Goal: Task Accomplishment & Management: Use online tool/utility

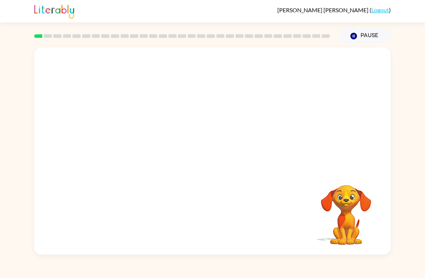
click at [414, 106] on div "Your browser must support playing .mp4 files to use Literably. Please try using…" at bounding box center [212, 149] width 425 height 210
click at [210, 158] on icon "button" at bounding box center [212, 154] width 13 height 13
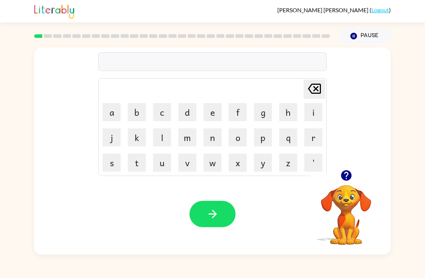
click at [140, 119] on button "b" at bounding box center [137, 112] width 18 height 18
click at [238, 137] on button "o" at bounding box center [238, 137] width 18 height 18
click at [355, 207] on video "Your browser must support playing .mp4 files to use Literably. Please try using…" at bounding box center [346, 210] width 72 height 72
click at [339, 179] on button "button" at bounding box center [346, 175] width 18 height 18
click at [316, 136] on button "r" at bounding box center [313, 137] width 18 height 18
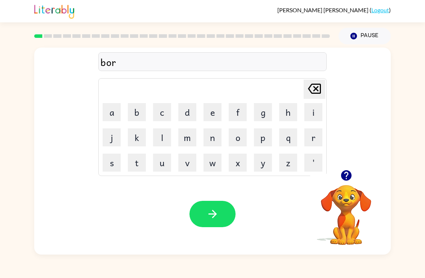
click at [186, 112] on button "d" at bounding box center [187, 112] width 18 height 18
click at [190, 109] on button "d" at bounding box center [187, 112] width 18 height 18
click at [311, 96] on icon "[PERSON_NAME] last character input" at bounding box center [314, 88] width 17 height 17
click at [207, 115] on button "e" at bounding box center [213, 112] width 18 height 18
click at [191, 111] on button "d" at bounding box center [187, 112] width 18 height 18
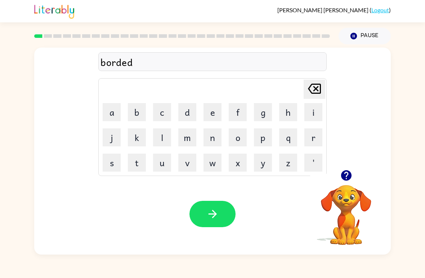
click at [231, 202] on div at bounding box center [213, 214] width 46 height 26
click at [222, 214] on button "button" at bounding box center [213, 214] width 46 height 26
click at [350, 170] on icon "button" at bounding box center [346, 175] width 13 height 13
click at [310, 137] on button "r" at bounding box center [313, 137] width 18 height 18
click at [243, 137] on button "o" at bounding box center [238, 137] width 18 height 18
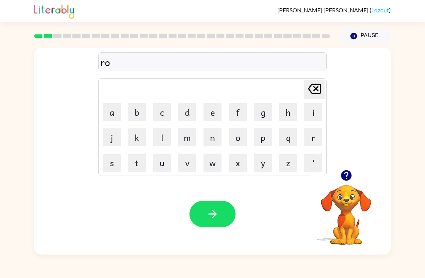
click at [157, 165] on button "u" at bounding box center [162, 162] width 18 height 18
click at [214, 137] on button "n" at bounding box center [213, 137] width 18 height 18
click at [187, 110] on button "d" at bounding box center [187, 112] width 18 height 18
click at [230, 215] on button "button" at bounding box center [213, 214] width 46 height 26
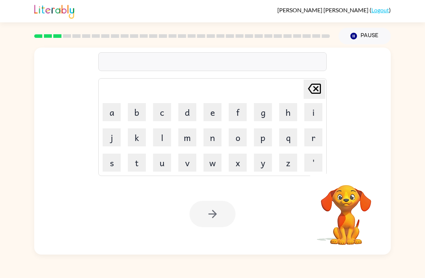
click at [1, 102] on div "[PERSON_NAME] last character input a b c d e f g h i j k l m n o p q r s t u v …" at bounding box center [212, 149] width 425 height 210
click at [350, 183] on button "button" at bounding box center [346, 175] width 18 height 18
click at [184, 137] on button "m" at bounding box center [187, 137] width 18 height 18
click at [117, 119] on button "a" at bounding box center [112, 112] width 18 height 18
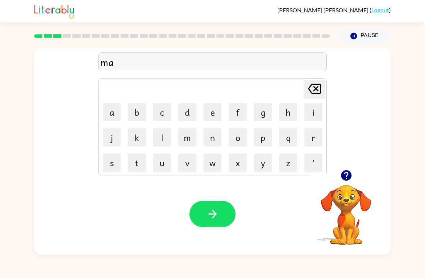
click at [157, 108] on button "c" at bounding box center [162, 112] width 18 height 18
click at [289, 106] on button "h" at bounding box center [288, 112] width 18 height 18
click at [310, 110] on button "i" at bounding box center [313, 112] width 18 height 18
click at [213, 135] on button "n" at bounding box center [213, 137] width 18 height 18
click at [214, 110] on button "e" at bounding box center [213, 112] width 18 height 18
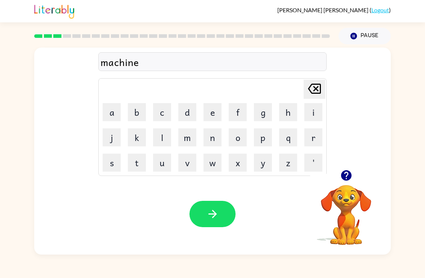
click at [219, 198] on div "Your browser must support playing .mp4 files to use Literably. Please try using…" at bounding box center [212, 213] width 357 height 81
click at [219, 197] on div "Your browser must support playing .mp4 files to use Literably. Please try using…" at bounding box center [212, 213] width 357 height 81
click at [228, 215] on button "button" at bounding box center [213, 214] width 46 height 26
click at [347, 177] on icon "button" at bounding box center [346, 175] width 10 height 10
click at [141, 161] on button "t" at bounding box center [137, 162] width 18 height 18
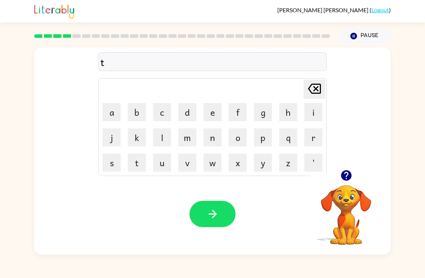
click at [317, 136] on button "r" at bounding box center [313, 137] width 18 height 18
click at [115, 113] on button "a" at bounding box center [112, 112] width 18 height 18
click at [312, 116] on button "i" at bounding box center [313, 112] width 18 height 18
click at [208, 139] on button "n" at bounding box center [213, 137] width 18 height 18
click at [218, 213] on icon "button" at bounding box center [212, 214] width 13 height 13
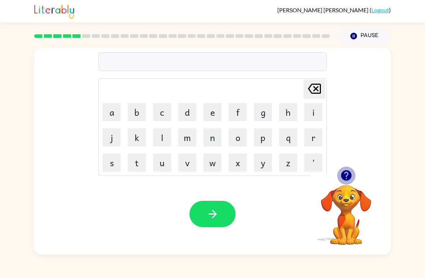
click at [347, 179] on icon "button" at bounding box center [346, 175] width 13 height 13
click at [410, 104] on div "[PERSON_NAME] last character input a b c d e f g h i j k l m n o p q r s t u v …" at bounding box center [212, 149] width 425 height 210
click at [186, 116] on button "d" at bounding box center [187, 112] width 18 height 18
click at [310, 114] on button "i" at bounding box center [313, 112] width 18 height 18
click at [238, 115] on button "f" at bounding box center [238, 112] width 18 height 18
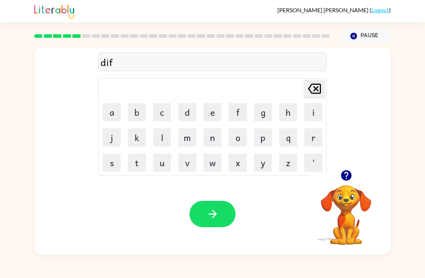
click at [206, 116] on button "e" at bounding box center [213, 112] width 18 height 18
click at [209, 131] on button "n" at bounding box center [213, 137] width 18 height 18
click at [313, 114] on button "i" at bounding box center [313, 112] width 18 height 18
click at [179, 145] on button "m" at bounding box center [187, 137] width 18 height 18
click at [315, 89] on icon at bounding box center [314, 89] width 13 height 10
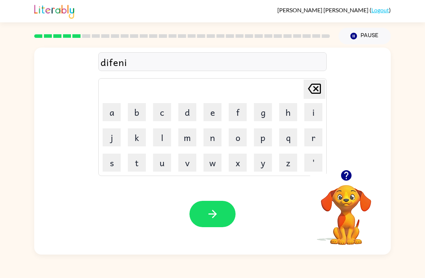
click at [188, 163] on button "v" at bounding box center [187, 162] width 18 height 18
click at [211, 113] on button "e" at bounding box center [213, 112] width 18 height 18
click at [218, 210] on icon "button" at bounding box center [212, 214] width 13 height 13
click at [187, 160] on button "v" at bounding box center [187, 162] width 18 height 18
click at [163, 111] on button "c" at bounding box center [162, 112] width 18 height 18
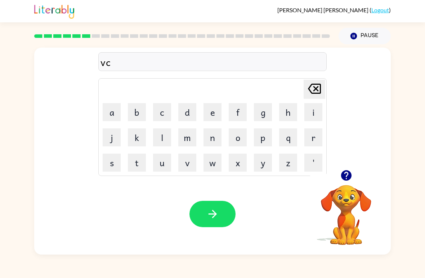
click at [115, 112] on button "a" at bounding box center [112, 112] width 18 height 18
click at [139, 159] on button "t" at bounding box center [137, 162] width 18 height 18
click at [313, 116] on button "i" at bounding box center [313, 112] width 18 height 18
click at [237, 135] on button "o" at bounding box center [238, 137] width 18 height 18
click at [215, 132] on button "n" at bounding box center [213, 137] width 18 height 18
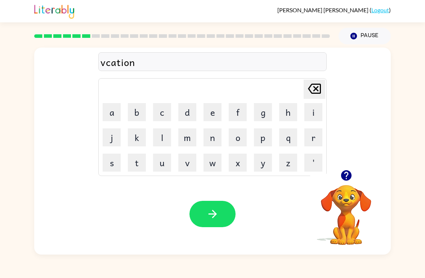
click at [113, 156] on button "s" at bounding box center [112, 162] width 18 height 18
click at [224, 217] on button "button" at bounding box center [213, 214] width 46 height 26
click at [344, 183] on button "button" at bounding box center [346, 175] width 18 height 18
click at [260, 142] on button "p" at bounding box center [263, 137] width 18 height 18
click at [218, 106] on button "e" at bounding box center [213, 112] width 18 height 18
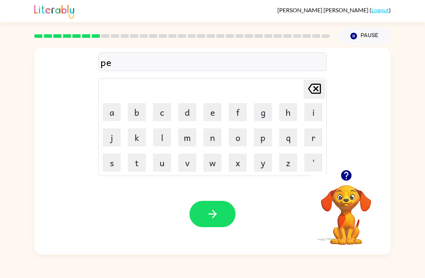
click at [181, 114] on button "d" at bounding box center [187, 112] width 18 height 18
click at [155, 114] on button "c" at bounding box center [162, 112] width 18 height 18
click at [320, 88] on icon "[PERSON_NAME] last character input" at bounding box center [314, 88] width 17 height 17
click at [204, 112] on button "e" at bounding box center [213, 112] width 18 height 18
click at [163, 141] on button "l" at bounding box center [162, 137] width 18 height 18
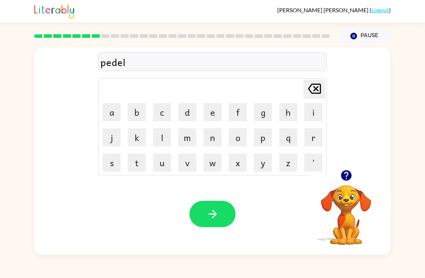
click at [215, 109] on button "e" at bounding box center [213, 112] width 18 height 18
click at [227, 212] on button "button" at bounding box center [213, 214] width 46 height 26
click at [349, 172] on icon "button" at bounding box center [346, 175] width 10 height 10
click at [193, 143] on button "m" at bounding box center [187, 137] width 18 height 18
click at [310, 114] on button "i" at bounding box center [313, 112] width 18 height 18
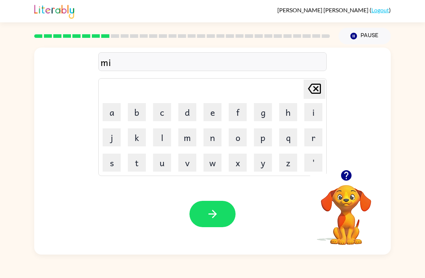
click at [315, 140] on button "r" at bounding box center [313, 137] width 18 height 18
click at [313, 117] on button "i" at bounding box center [313, 112] width 18 height 18
click at [164, 115] on button "c" at bounding box center [162, 112] width 18 height 18
click at [160, 135] on button "l" at bounding box center [162, 137] width 18 height 18
click at [215, 113] on button "e" at bounding box center [213, 112] width 18 height 18
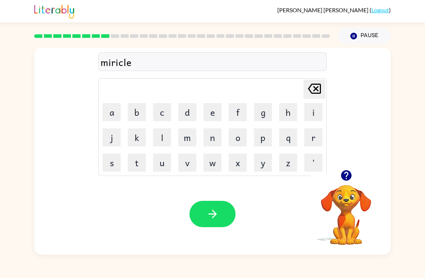
click at [226, 208] on button "button" at bounding box center [213, 214] width 46 height 26
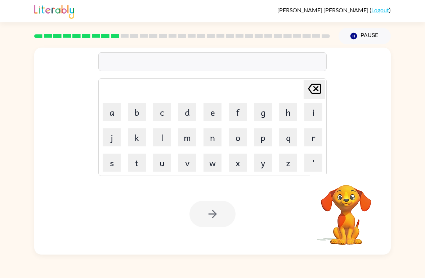
click at [5, 172] on div "[PERSON_NAME] last character input a b c d e f g h i j k l m n o p q r s t u v …" at bounding box center [212, 149] width 425 height 210
click at [342, 178] on icon "button" at bounding box center [346, 175] width 10 height 10
click at [186, 142] on button "m" at bounding box center [187, 137] width 18 height 18
click at [312, 109] on button "i" at bounding box center [313, 112] width 18 height 18
click at [189, 112] on button "d" at bounding box center [187, 112] width 18 height 18
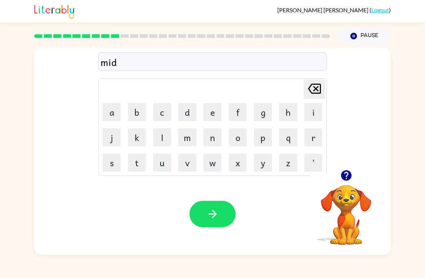
click at [186, 134] on button "m" at bounding box center [187, 137] width 18 height 18
click at [215, 134] on button "n" at bounding box center [213, 137] width 18 height 18
click at [315, 88] on icon at bounding box center [314, 89] width 13 height 10
click at [240, 137] on button "o" at bounding box center [238, 137] width 18 height 18
click at [316, 136] on button "r" at bounding box center [313, 137] width 18 height 18
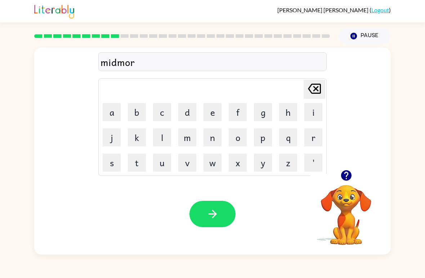
click at [214, 145] on button "n" at bounding box center [213, 137] width 18 height 18
click at [313, 113] on button "i" at bounding box center [313, 112] width 18 height 18
click at [216, 138] on button "n" at bounding box center [213, 137] width 18 height 18
click at [261, 109] on button "g" at bounding box center [263, 112] width 18 height 18
click at [218, 209] on icon "button" at bounding box center [212, 214] width 13 height 13
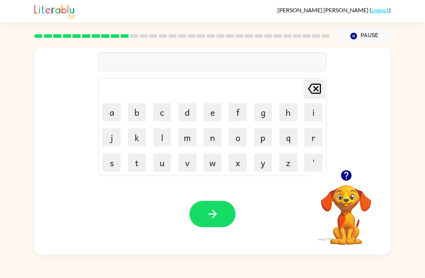
click at [306, 80] on icon "[PERSON_NAME] last character input" at bounding box center [314, 88] width 17 height 17
click at [303, 79] on table "[PERSON_NAME] last character input a b c d e f g h i j k l m n o p q r s t u v …" at bounding box center [213, 127] width 228 height 97
click at [310, 80] on icon "[PERSON_NAME] last character input" at bounding box center [314, 88] width 17 height 17
click at [319, 90] on icon at bounding box center [314, 89] width 13 height 10
click at [347, 179] on icon "button" at bounding box center [346, 175] width 13 height 13
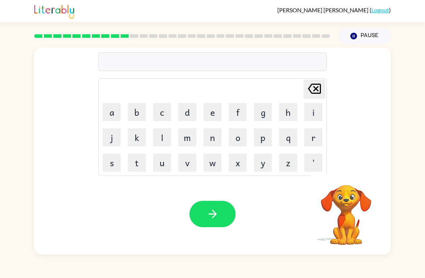
click at [189, 113] on button "d" at bounding box center [187, 112] width 18 height 18
click at [313, 113] on button "i" at bounding box center [313, 112] width 18 height 18
click at [112, 163] on button "s" at bounding box center [112, 162] width 18 height 18
click at [133, 163] on button "t" at bounding box center [137, 162] width 18 height 18
click at [317, 136] on button "r" at bounding box center [313, 137] width 18 height 18
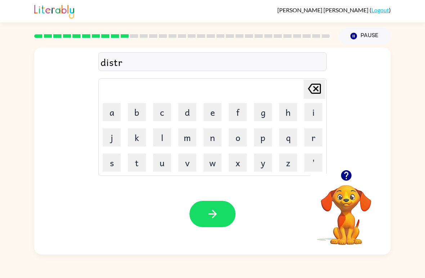
click at [243, 140] on button "o" at bounding box center [238, 137] width 18 height 18
click at [110, 163] on button "s" at bounding box center [112, 162] width 18 height 18
click at [130, 166] on button "t" at bounding box center [137, 162] width 18 height 18
click at [128, 68] on div "distrost" at bounding box center [213, 61] width 224 height 15
click at [129, 65] on div "distrost" at bounding box center [213, 61] width 224 height 15
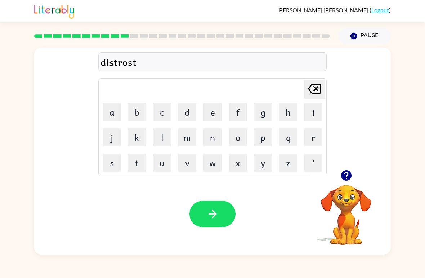
click at [316, 93] on icon "[PERSON_NAME] last character input" at bounding box center [314, 88] width 17 height 17
click at [311, 93] on icon at bounding box center [314, 89] width 13 height 10
click at [111, 170] on button "s" at bounding box center [112, 162] width 18 height 18
click at [312, 81] on icon "[PERSON_NAME] last character input" at bounding box center [314, 88] width 17 height 17
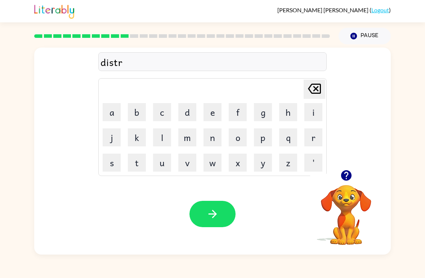
click at [110, 111] on button "a" at bounding box center [112, 112] width 18 height 18
click at [107, 166] on button "s" at bounding box center [112, 162] width 18 height 18
click at [138, 163] on button "t" at bounding box center [137, 162] width 18 height 18
click at [233, 219] on button "button" at bounding box center [213, 214] width 46 height 26
click at [347, 170] on icon "button" at bounding box center [346, 175] width 13 height 13
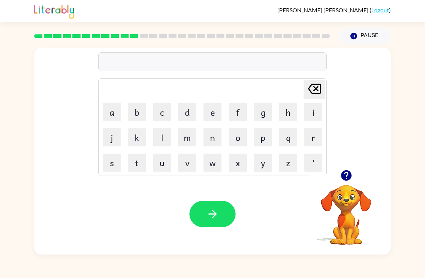
click at [311, 141] on button "r" at bounding box center [313, 137] width 18 height 18
click at [242, 133] on button "o" at bounding box center [238, 137] width 18 height 18
click at [107, 115] on button "a" at bounding box center [112, 112] width 18 height 18
click at [185, 109] on button "d" at bounding box center [187, 112] width 18 height 18
click at [205, 218] on button "button" at bounding box center [213, 214] width 46 height 26
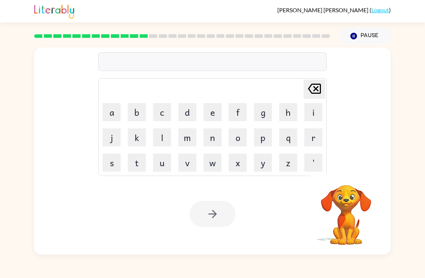
click at [165, 164] on button "u" at bounding box center [162, 162] width 18 height 18
click at [261, 146] on button "p" at bounding box center [263, 137] width 18 height 18
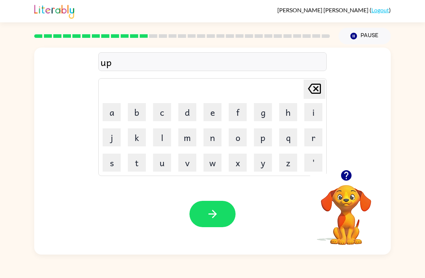
click at [264, 117] on button "g" at bounding box center [263, 112] width 18 height 18
click at [319, 138] on button "r" at bounding box center [313, 137] width 18 height 18
click at [108, 110] on button "a" at bounding box center [112, 112] width 18 height 18
click at [182, 115] on button "d" at bounding box center [187, 112] width 18 height 18
click at [212, 110] on button "e" at bounding box center [213, 112] width 18 height 18
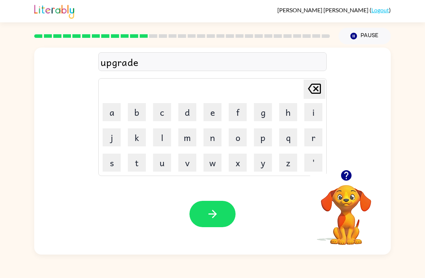
click at [208, 221] on button "button" at bounding box center [213, 214] width 46 height 26
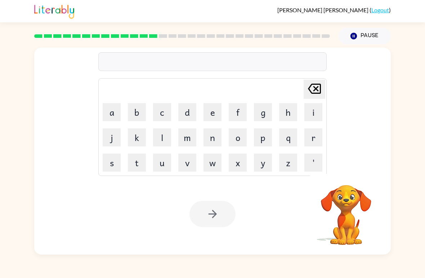
click at [138, 113] on button "b" at bounding box center [137, 112] width 18 height 18
click at [113, 111] on button "a" at bounding box center [112, 112] width 18 height 18
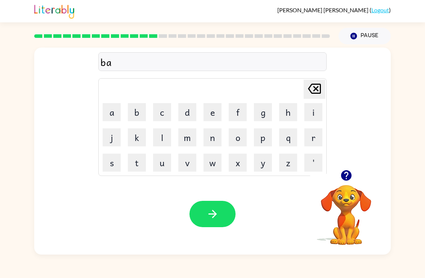
click at [195, 105] on button "d" at bounding box center [187, 112] width 18 height 18
click at [218, 137] on button "n" at bounding box center [213, 137] width 18 height 18
click at [210, 115] on button "e" at bounding box center [213, 112] width 18 height 18
click at [120, 157] on button "s" at bounding box center [112, 162] width 18 height 18
click at [111, 162] on button "s" at bounding box center [112, 162] width 18 height 18
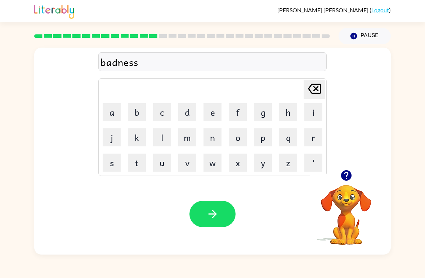
click at [217, 212] on icon "button" at bounding box center [212, 214] width 13 height 13
click at [337, 181] on div at bounding box center [346, 175] width 72 height 18
click at [351, 159] on div "[PERSON_NAME] last character input a b c d e f g h i j k l m n o p q r s t u v …" at bounding box center [212, 109] width 357 height 122
click at [355, 173] on button "button" at bounding box center [346, 175] width 18 height 18
click at [135, 104] on button "b" at bounding box center [137, 112] width 18 height 18
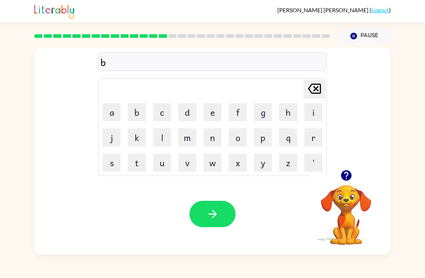
click at [241, 138] on button "o" at bounding box center [238, 137] width 18 height 18
click at [216, 142] on button "n" at bounding box center [213, 137] width 18 height 18
click at [196, 106] on button "d" at bounding box center [187, 112] width 18 height 18
click at [306, 90] on icon "[PERSON_NAME] last character input" at bounding box center [314, 88] width 17 height 17
click at [209, 111] on button "e" at bounding box center [213, 112] width 18 height 18
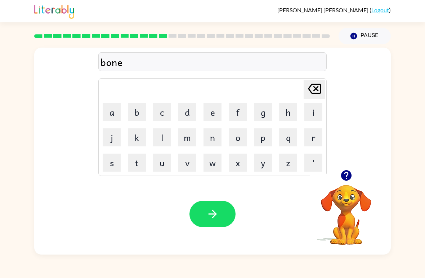
click at [117, 156] on button "s" at bounding box center [112, 162] width 18 height 18
click at [310, 92] on icon "[PERSON_NAME] last character input" at bounding box center [314, 88] width 17 height 17
click at [316, 93] on icon at bounding box center [314, 89] width 13 height 10
click at [212, 133] on button "n" at bounding box center [213, 137] width 18 height 18
click at [166, 137] on button "l" at bounding box center [162, 137] width 18 height 18
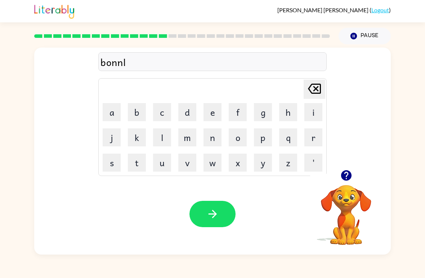
click at [217, 110] on button "e" at bounding box center [213, 112] width 18 height 18
click at [115, 162] on button "s" at bounding box center [112, 162] width 18 height 18
click at [230, 221] on button "button" at bounding box center [213, 214] width 46 height 26
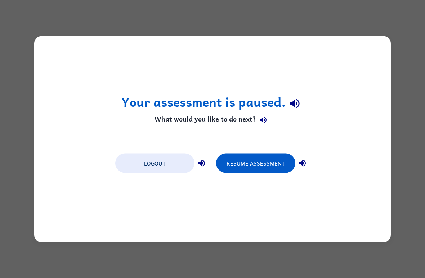
click at [273, 163] on button "Resume Assessment" at bounding box center [255, 162] width 79 height 19
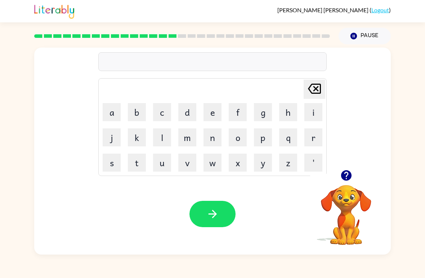
click at [105, 170] on button "s" at bounding box center [112, 162] width 18 height 18
click at [161, 164] on button "u" at bounding box center [162, 162] width 18 height 18
click at [240, 137] on button "o" at bounding box center [238, 137] width 18 height 18
click at [313, 135] on button "r" at bounding box center [313, 137] width 18 height 18
click at [191, 139] on button "m" at bounding box center [187, 137] width 18 height 18
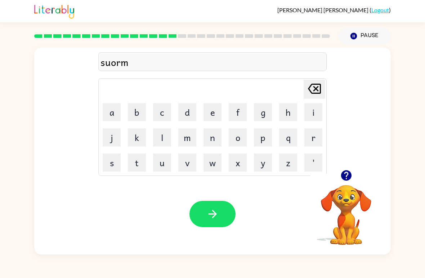
click at [225, 214] on button "button" at bounding box center [213, 214] width 46 height 26
click at [313, 139] on button "r" at bounding box center [313, 137] width 18 height 18
click at [103, 109] on button "a" at bounding box center [112, 112] width 18 height 18
click at [191, 138] on button "m" at bounding box center [187, 137] width 18 height 18
click at [217, 108] on button "e" at bounding box center [213, 112] width 18 height 18
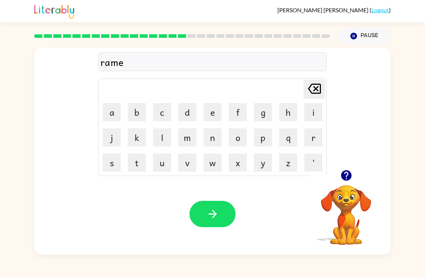
click at [221, 204] on button "button" at bounding box center [213, 214] width 46 height 26
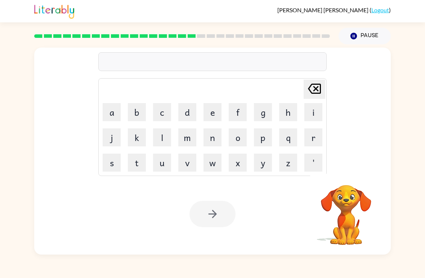
click at [262, 139] on button "p" at bounding box center [263, 137] width 18 height 18
click at [313, 138] on button "r" at bounding box center [313, 137] width 18 height 18
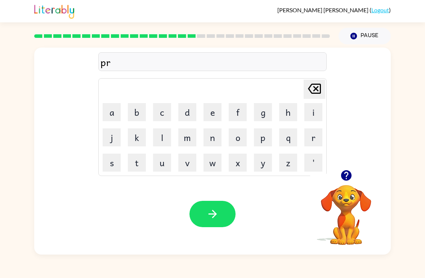
click at [211, 113] on button "e" at bounding box center [213, 112] width 18 height 18
click at [182, 112] on button "d" at bounding box center [187, 112] width 18 height 18
click at [317, 115] on button "i" at bounding box center [313, 112] width 18 height 18
click at [208, 142] on button "n" at bounding box center [213, 137] width 18 height 18
click at [262, 113] on button "g" at bounding box center [263, 112] width 18 height 18
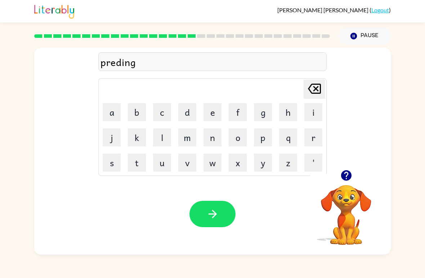
click at [215, 210] on icon "button" at bounding box center [212, 214] width 13 height 13
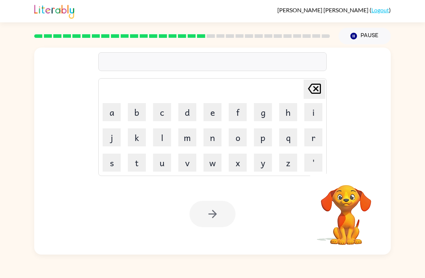
click at [312, 143] on button "r" at bounding box center [313, 137] width 18 height 18
click at [312, 112] on button "i" at bounding box center [313, 112] width 18 height 18
click at [107, 164] on button "s" at bounding box center [112, 162] width 18 height 18
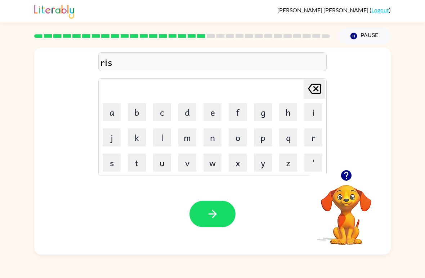
click at [137, 140] on button "k" at bounding box center [137, 137] width 18 height 18
click at [311, 111] on button "i" at bounding box center [313, 112] width 18 height 18
click at [210, 113] on button "e" at bounding box center [213, 112] width 18 height 18
click at [111, 167] on button "s" at bounding box center [112, 162] width 18 height 18
click at [135, 157] on button "t" at bounding box center [137, 162] width 18 height 18
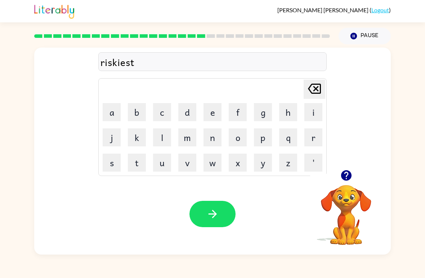
click at [233, 220] on button "button" at bounding box center [213, 214] width 46 height 26
click at [112, 117] on button "a" at bounding box center [112, 112] width 18 height 18
click at [322, 140] on button "r" at bounding box center [313, 137] width 18 height 18
click at [214, 107] on button "e" at bounding box center [213, 112] width 18 height 18
click at [136, 160] on button "t" at bounding box center [137, 162] width 18 height 18
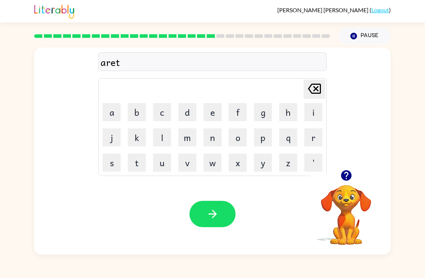
click at [190, 106] on button "d" at bounding box center [187, 112] width 18 height 18
click at [213, 139] on button "n" at bounding box center [213, 137] width 18 height 18
click at [219, 114] on button "e" at bounding box center [213, 112] width 18 height 18
click at [222, 210] on button "button" at bounding box center [213, 214] width 46 height 26
click at [240, 116] on button "f" at bounding box center [238, 112] width 18 height 18
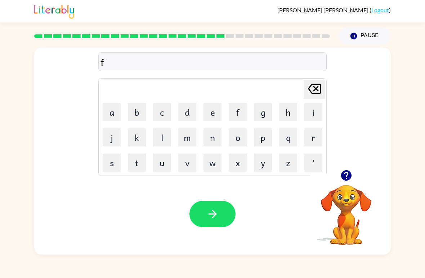
click at [240, 141] on button "o" at bounding box center [238, 137] width 18 height 18
click at [162, 145] on button "l" at bounding box center [162, 137] width 18 height 18
click at [239, 135] on button "o" at bounding box center [238, 137] width 18 height 18
click at [162, 171] on button "u" at bounding box center [162, 162] width 18 height 18
click at [189, 108] on button "d" at bounding box center [187, 112] width 18 height 18
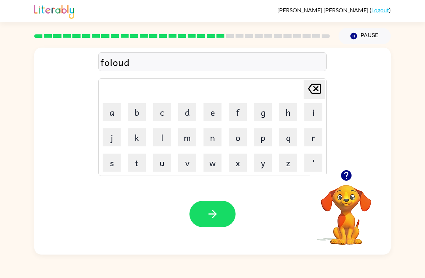
click at [226, 214] on button "button" at bounding box center [213, 214] width 46 height 26
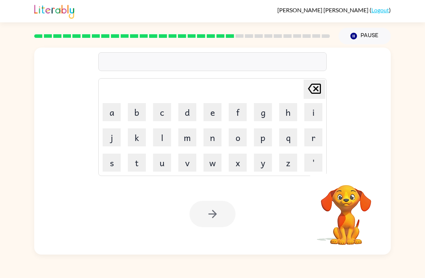
click at [114, 153] on button "s" at bounding box center [112, 162] width 18 height 18
click at [210, 111] on button "e" at bounding box center [213, 112] width 18 height 18
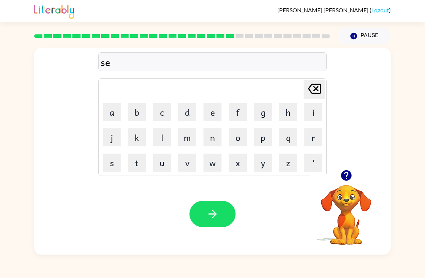
click at [268, 141] on button "p" at bounding box center [263, 137] width 18 height 18
click at [214, 113] on button "e" at bounding box center [213, 112] width 18 height 18
click at [138, 163] on button "t" at bounding box center [137, 162] width 18 height 18
click at [311, 113] on button "i" at bounding box center [313, 112] width 18 height 18
click at [138, 113] on button "b" at bounding box center [137, 112] width 18 height 18
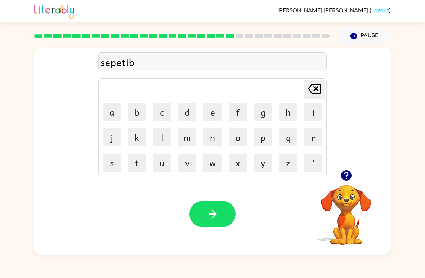
click at [304, 90] on button "[PERSON_NAME] last character input" at bounding box center [315, 89] width 22 height 19
click at [215, 113] on button "e" at bounding box center [213, 112] width 18 height 18
click at [214, 213] on icon "button" at bounding box center [212, 214] width 13 height 13
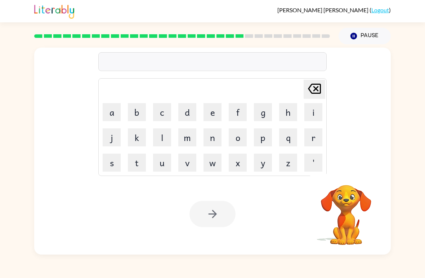
click at [111, 162] on button "s" at bounding box center [112, 162] width 18 height 18
click at [238, 143] on button "o" at bounding box center [238, 137] width 18 height 18
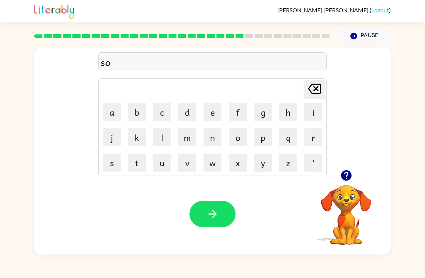
click at [111, 165] on button "s" at bounding box center [112, 162] width 18 height 18
click at [308, 94] on icon "[PERSON_NAME] last character input" at bounding box center [314, 88] width 17 height 17
click at [163, 165] on button "u" at bounding box center [162, 162] width 18 height 18
click at [113, 169] on button "s" at bounding box center [112, 162] width 18 height 18
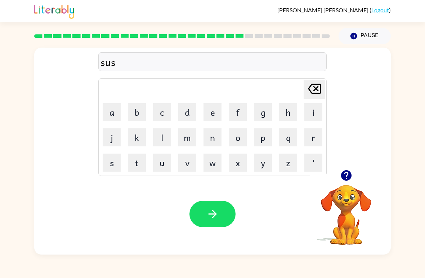
click at [134, 163] on button "t" at bounding box center [137, 162] width 18 height 18
click at [115, 111] on button "a" at bounding box center [112, 112] width 18 height 18
click at [310, 115] on button "i" at bounding box center [313, 112] width 18 height 18
click at [218, 138] on button "n" at bounding box center [213, 137] width 18 height 18
click at [221, 212] on button "button" at bounding box center [213, 214] width 46 height 26
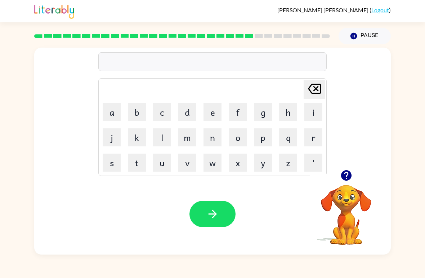
click at [239, 113] on button "f" at bounding box center [238, 112] width 18 height 18
click at [230, 139] on button "o" at bounding box center [238, 137] width 18 height 18
click at [165, 170] on button "u" at bounding box center [162, 162] width 18 height 18
click at [315, 145] on button "r" at bounding box center [313, 137] width 18 height 18
click at [185, 165] on button "v" at bounding box center [187, 162] width 18 height 18
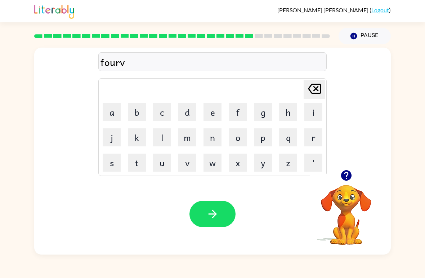
click at [241, 144] on button "o" at bounding box center [238, 137] width 18 height 18
click at [316, 143] on button "r" at bounding box center [313, 137] width 18 height 18
click at [229, 211] on button "button" at bounding box center [213, 214] width 46 height 26
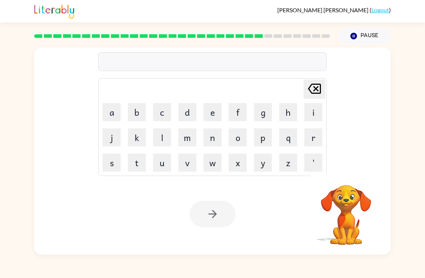
click at [307, 139] on button "r" at bounding box center [313, 137] width 18 height 18
click at [117, 119] on button "a" at bounding box center [112, 112] width 18 height 18
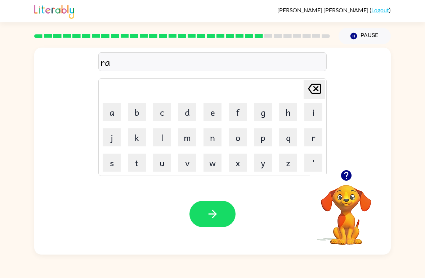
click at [163, 131] on button "l" at bounding box center [162, 137] width 18 height 18
click at [212, 112] on button "e" at bounding box center [213, 112] width 18 height 18
click at [187, 114] on button "d" at bounding box center [187, 112] width 18 height 18
click at [205, 109] on button "e" at bounding box center [213, 112] width 18 height 18
click at [184, 125] on table "[PERSON_NAME] last character input a b c d e f g h i j k l m n o p q r s t u v …" at bounding box center [213, 127] width 228 height 97
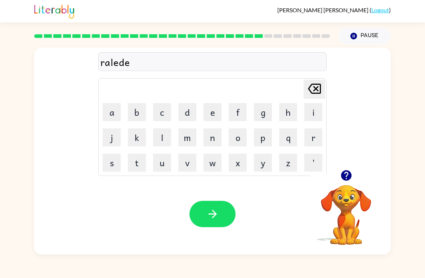
click at [184, 117] on button "d" at bounding box center [187, 112] width 18 height 18
click at [219, 219] on button "button" at bounding box center [213, 214] width 46 height 26
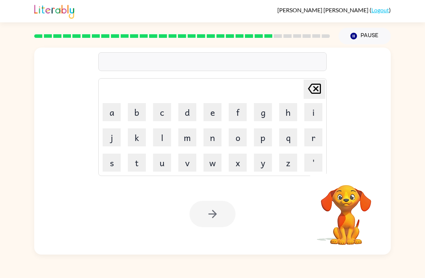
click at [264, 115] on button "g" at bounding box center [263, 112] width 18 height 18
click at [237, 141] on button "o" at bounding box center [238, 137] width 18 height 18
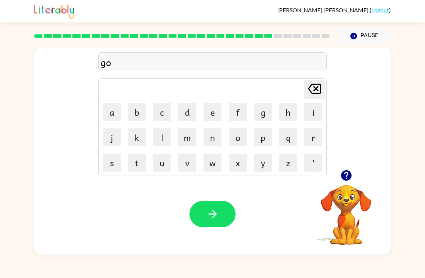
click at [241, 140] on button "o" at bounding box center [238, 137] width 18 height 18
click at [161, 142] on button "l" at bounding box center [162, 137] width 18 height 18
click at [216, 114] on button "e" at bounding box center [213, 112] width 18 height 18
click at [189, 115] on button "d" at bounding box center [187, 112] width 18 height 18
click at [219, 209] on button "button" at bounding box center [213, 214] width 46 height 26
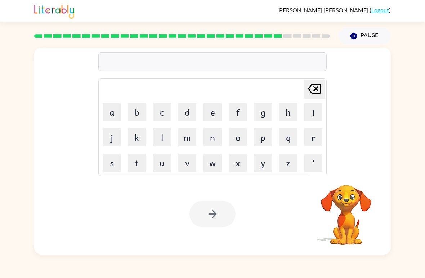
click at [162, 137] on button "l" at bounding box center [162, 137] width 18 height 18
click at [241, 139] on button "o" at bounding box center [238, 137] width 18 height 18
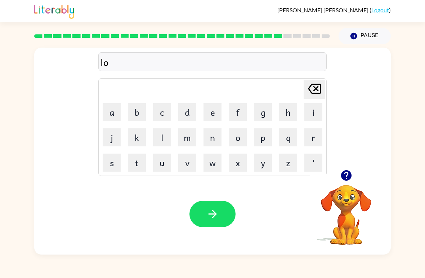
click at [189, 139] on button "m" at bounding box center [187, 137] width 18 height 18
click at [133, 118] on button "b" at bounding box center [137, 112] width 18 height 18
click at [214, 115] on button "e" at bounding box center [213, 112] width 18 height 18
click at [311, 144] on button "r" at bounding box center [313, 137] width 18 height 18
click at [112, 144] on button "j" at bounding box center [112, 137] width 18 height 18
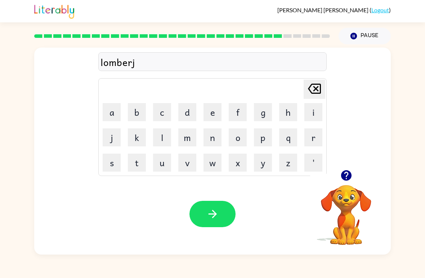
click at [112, 119] on button "a" at bounding box center [112, 112] width 18 height 18
click at [159, 121] on button "c" at bounding box center [162, 112] width 18 height 18
click at [138, 142] on button "k" at bounding box center [137, 137] width 18 height 18
click at [228, 225] on button "button" at bounding box center [213, 214] width 46 height 26
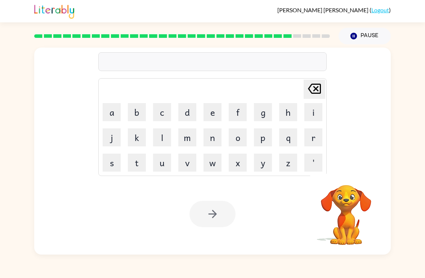
click at [263, 139] on button "p" at bounding box center [263, 137] width 18 height 18
click at [315, 113] on button "i" at bounding box center [313, 112] width 18 height 18
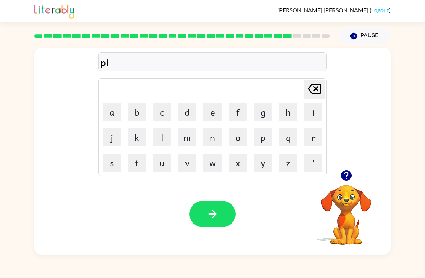
click at [316, 142] on button "r" at bounding box center [313, 137] width 18 height 18
click at [345, 176] on icon "button" at bounding box center [346, 175] width 10 height 10
click at [112, 160] on button "s" at bounding box center [112, 162] width 18 height 18
click at [222, 213] on button "button" at bounding box center [213, 214] width 46 height 26
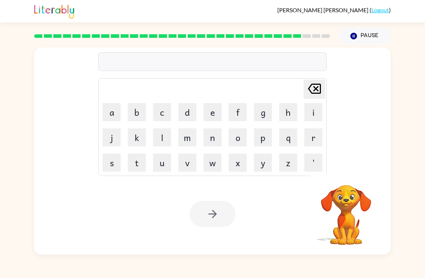
click at [131, 159] on button "t" at bounding box center [137, 162] width 18 height 18
click at [285, 119] on button "h" at bounding box center [288, 112] width 18 height 18
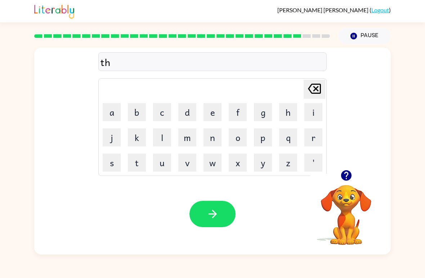
click at [314, 111] on button "i" at bounding box center [313, 112] width 18 height 18
click at [158, 164] on button "u" at bounding box center [162, 162] width 18 height 18
click at [310, 93] on icon "[PERSON_NAME] last character input" at bounding box center [314, 88] width 17 height 17
click at [211, 141] on button "n" at bounding box center [213, 137] width 18 height 18
click at [230, 220] on button "button" at bounding box center [213, 214] width 46 height 26
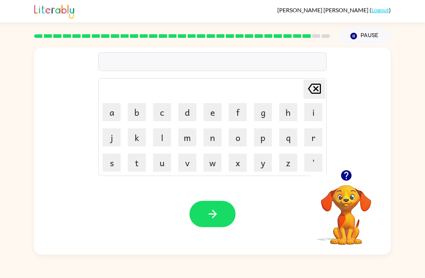
click at [110, 166] on button "s" at bounding box center [112, 162] width 18 height 18
click at [239, 135] on button "o" at bounding box center [238, 137] width 18 height 18
click at [164, 138] on button "l" at bounding box center [162, 137] width 18 height 18
click at [241, 143] on button "o" at bounding box center [238, 137] width 18 height 18
click at [214, 163] on button "w" at bounding box center [213, 162] width 18 height 18
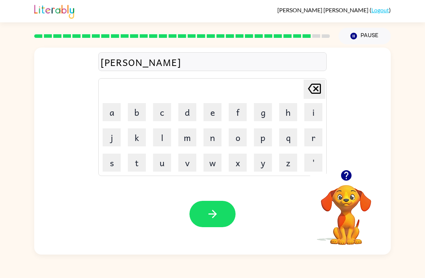
click at [111, 118] on button "a" at bounding box center [112, 112] width 18 height 18
click at [314, 141] on button "r" at bounding box center [313, 137] width 18 height 18
click at [185, 112] on button "d" at bounding box center [187, 112] width 18 height 18
click at [208, 109] on button "e" at bounding box center [213, 112] width 18 height 18
click at [180, 112] on button "d" at bounding box center [187, 112] width 18 height 18
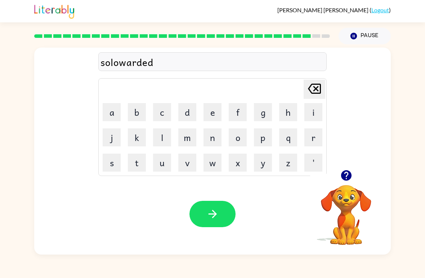
click at [228, 221] on button "button" at bounding box center [213, 214] width 46 height 26
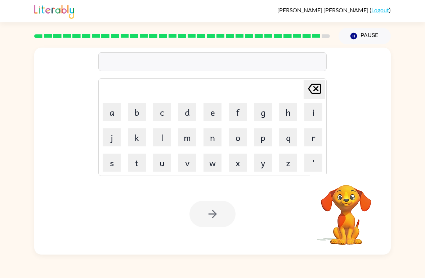
click at [163, 163] on button "u" at bounding box center [162, 162] width 18 height 18
click at [217, 138] on button "n" at bounding box center [213, 137] width 18 height 18
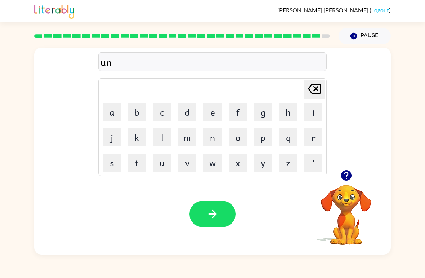
click at [242, 111] on button "f" at bounding box center [238, 112] width 18 height 18
click at [316, 136] on button "r" at bounding box center [313, 137] width 18 height 18
click at [115, 118] on button "a" at bounding box center [112, 112] width 18 height 18
click at [184, 115] on button "d" at bounding box center [187, 112] width 18 height 18
click at [213, 111] on button "e" at bounding box center [213, 112] width 18 height 18
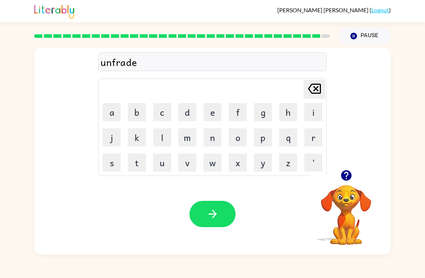
click at [217, 214] on icon "button" at bounding box center [212, 214] width 13 height 13
